Goal: Information Seeking & Learning: Learn about a topic

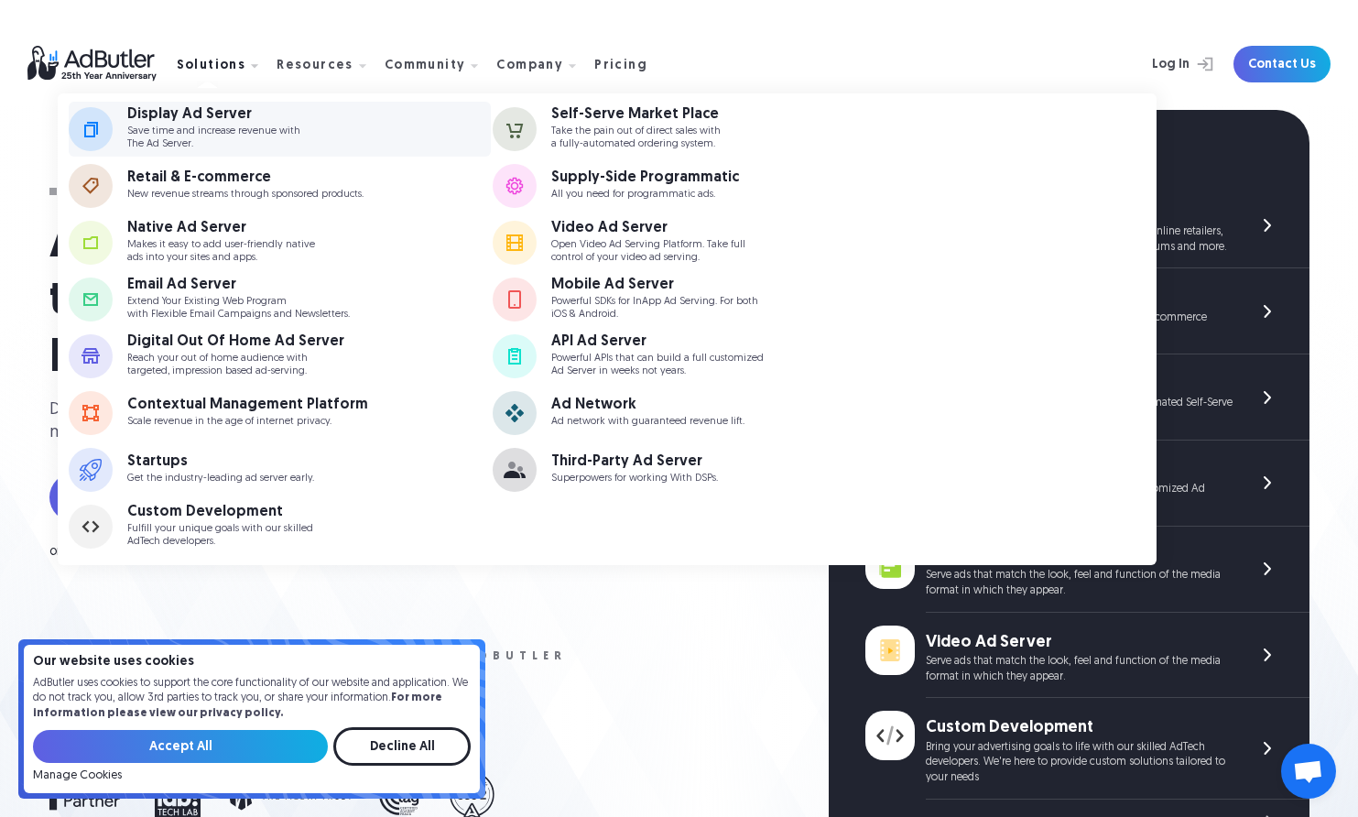
click at [206, 115] on div "Display Ad Server" at bounding box center [213, 114] width 173 height 15
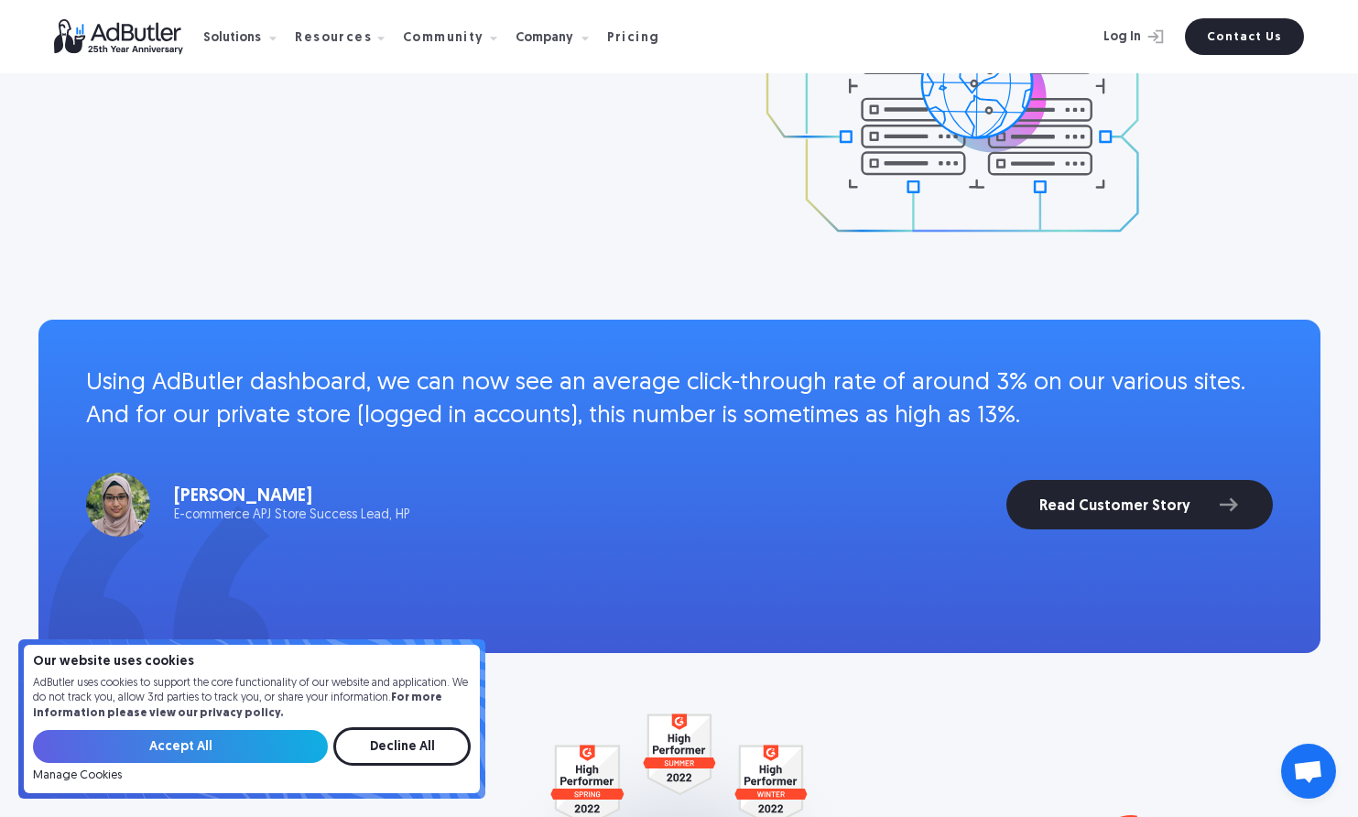
scroll to position [3135, 0]
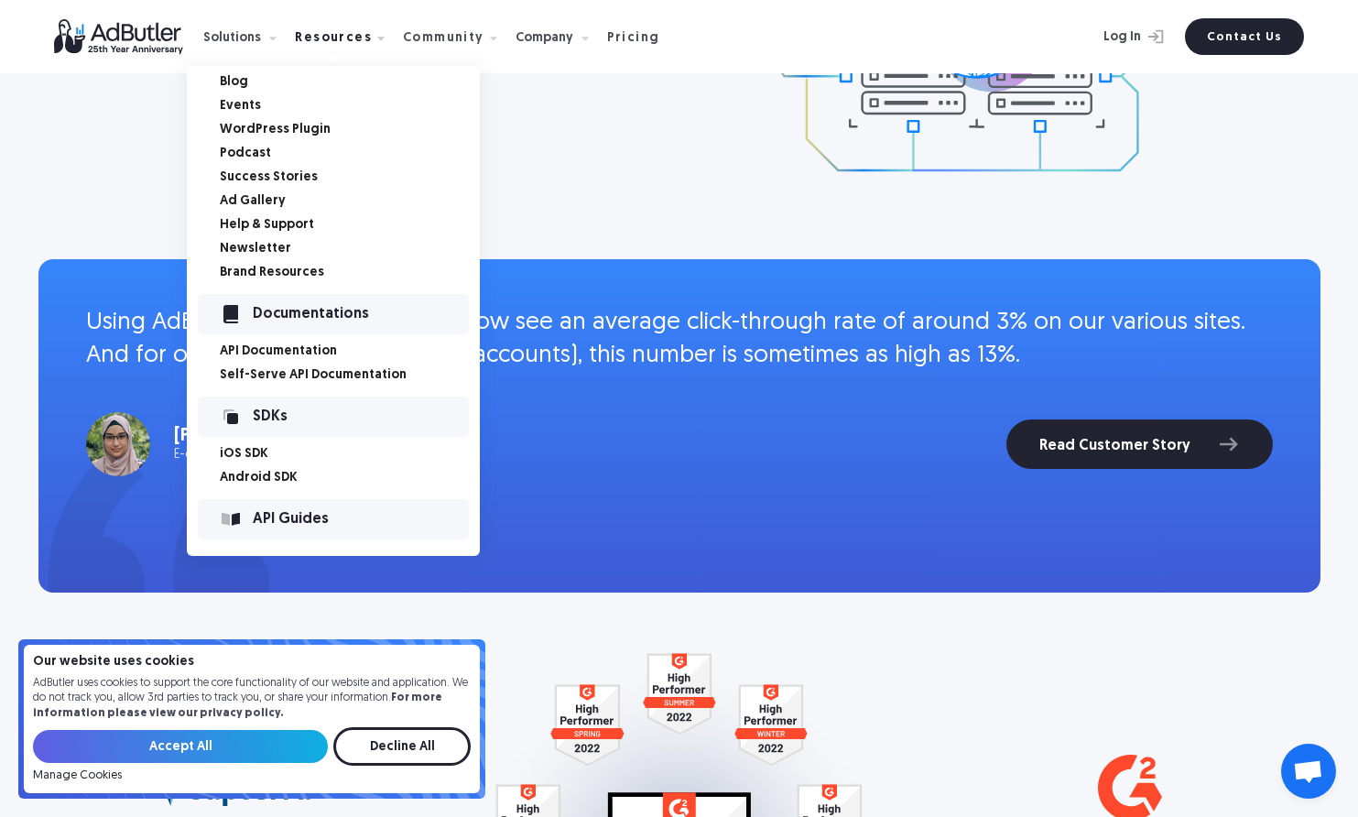
click at [289, 176] on link "Success Stories" at bounding box center [350, 177] width 260 height 13
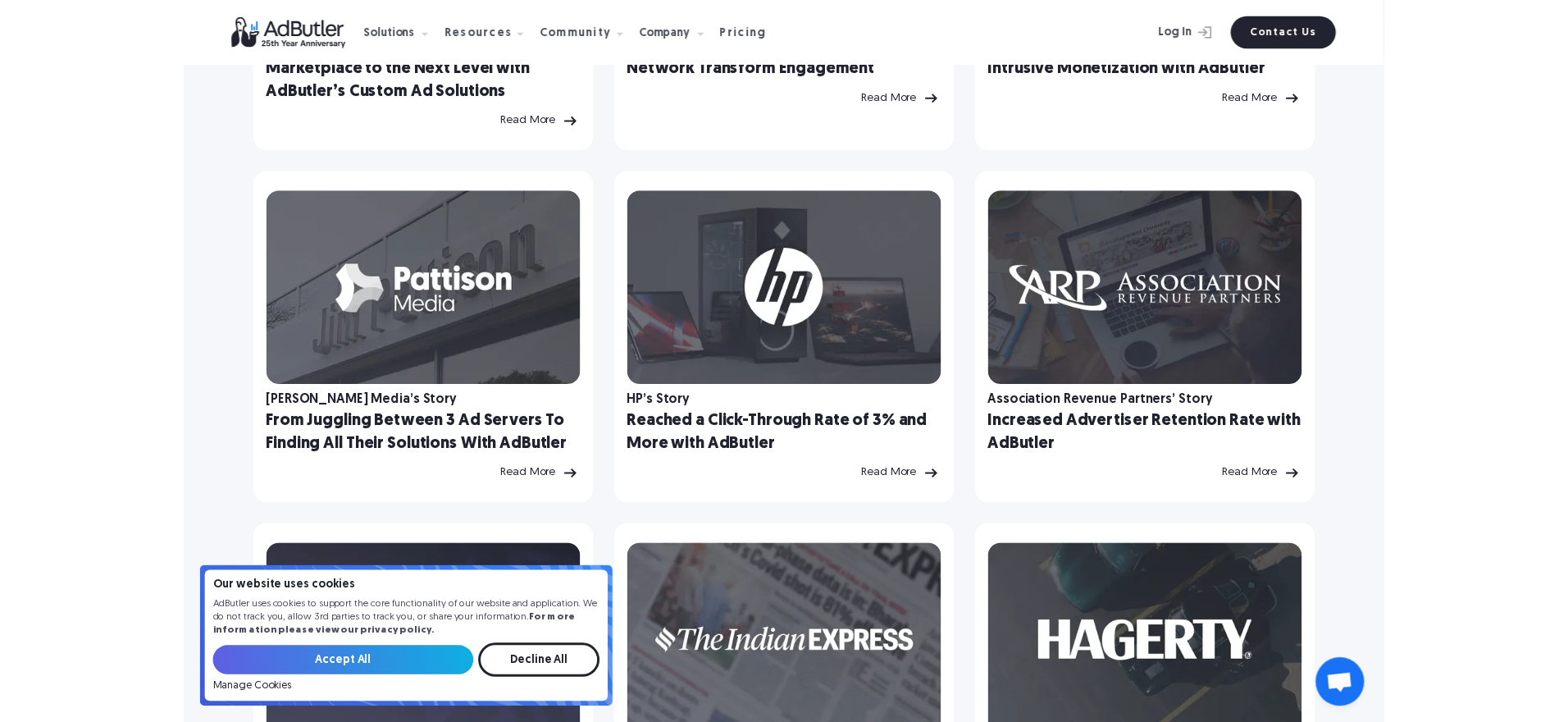
scroll to position [611, 0]
